Goal: Navigation & Orientation: Find specific page/section

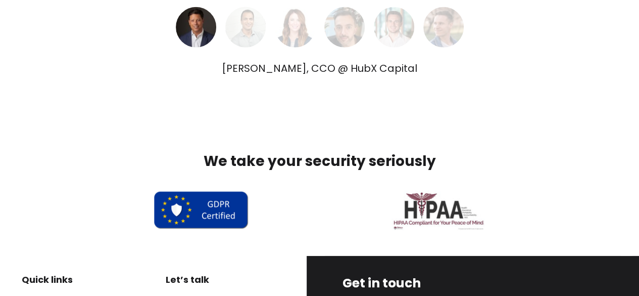
scroll to position [3345, 0]
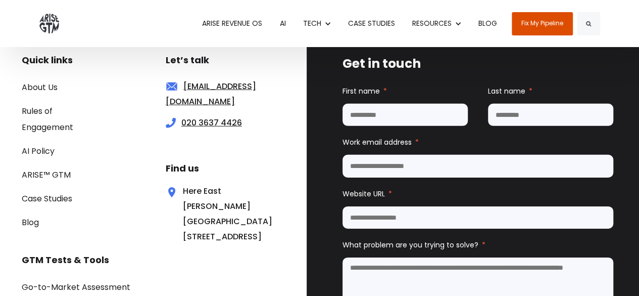
scroll to position [3403, 0]
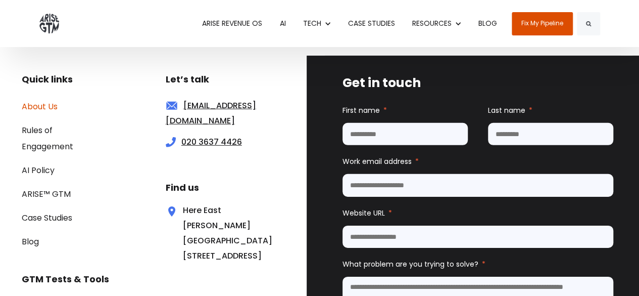
click at [45, 101] on link "About Us" at bounding box center [40, 107] width 36 height 12
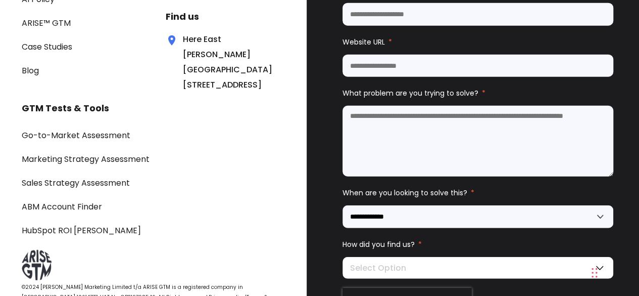
scroll to position [5170, 0]
